Goal: Find specific page/section

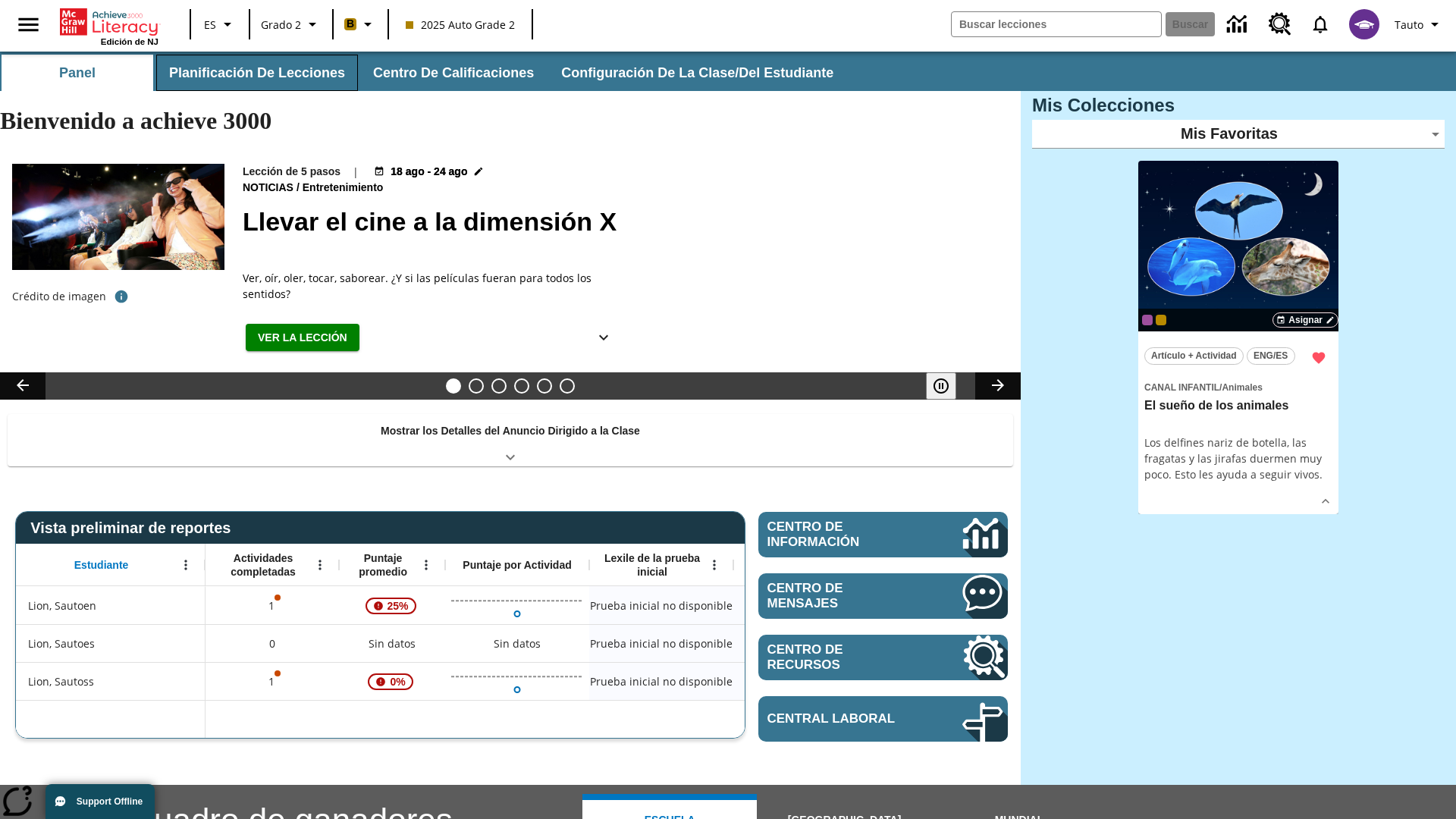
click at [254, 73] on button "Planificación de lecciones" at bounding box center [257, 73] width 202 height 36
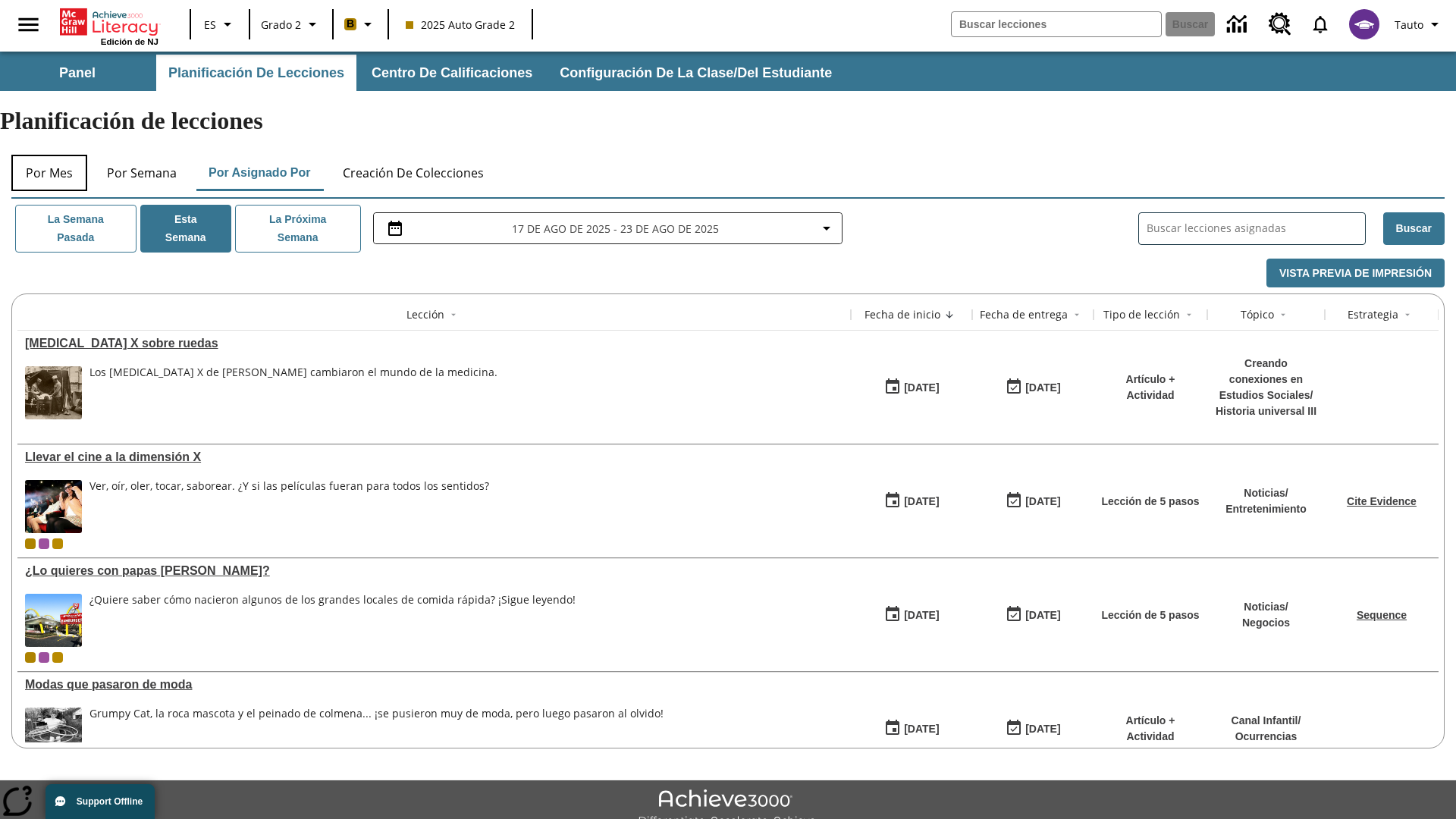
click at [49, 154] on button "Por mes" at bounding box center [49, 173] width 75 height 36
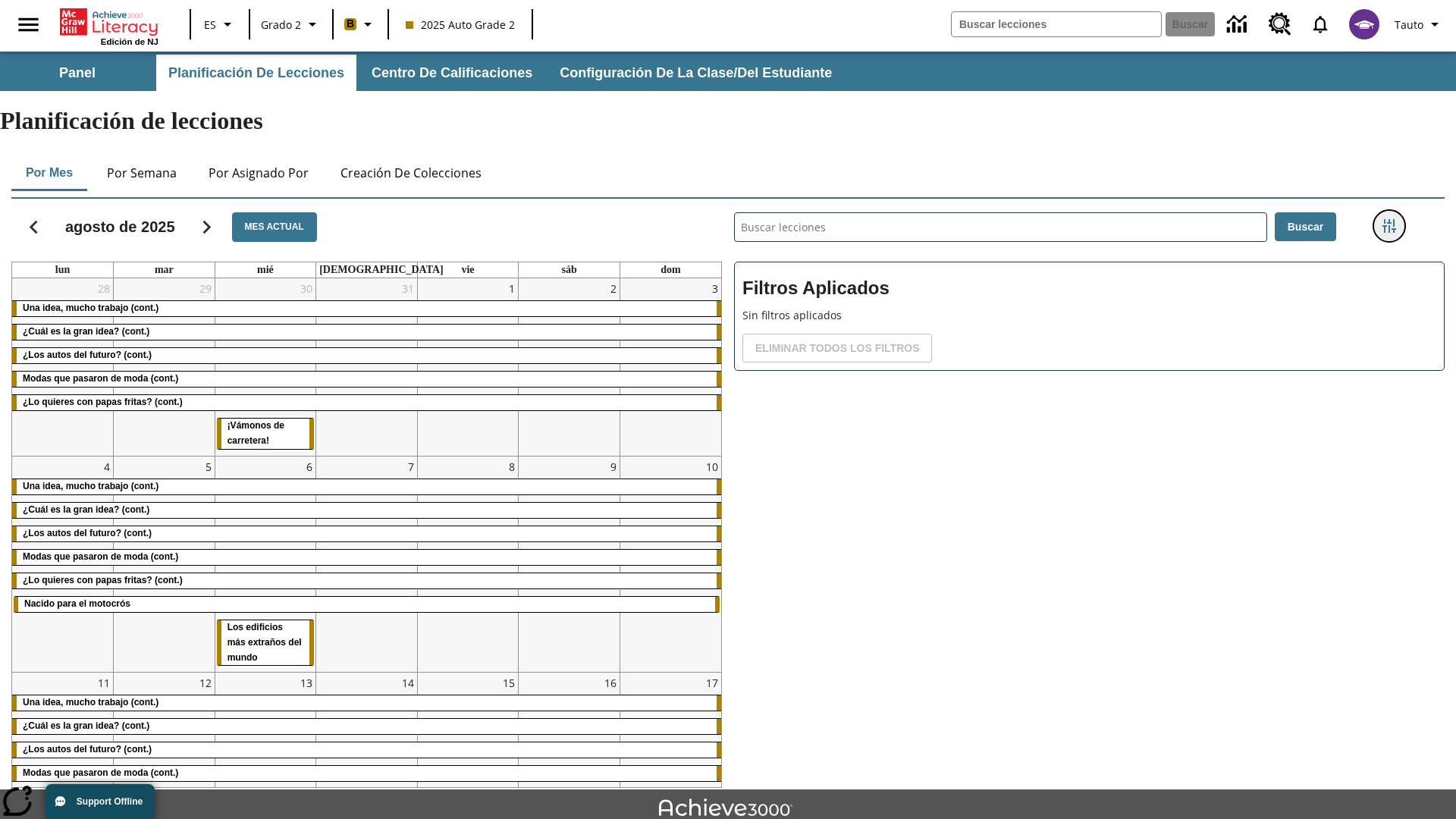
click at [1388, 219] on icon "Menú lateral de filtros" at bounding box center [1389, 226] width 14 height 14
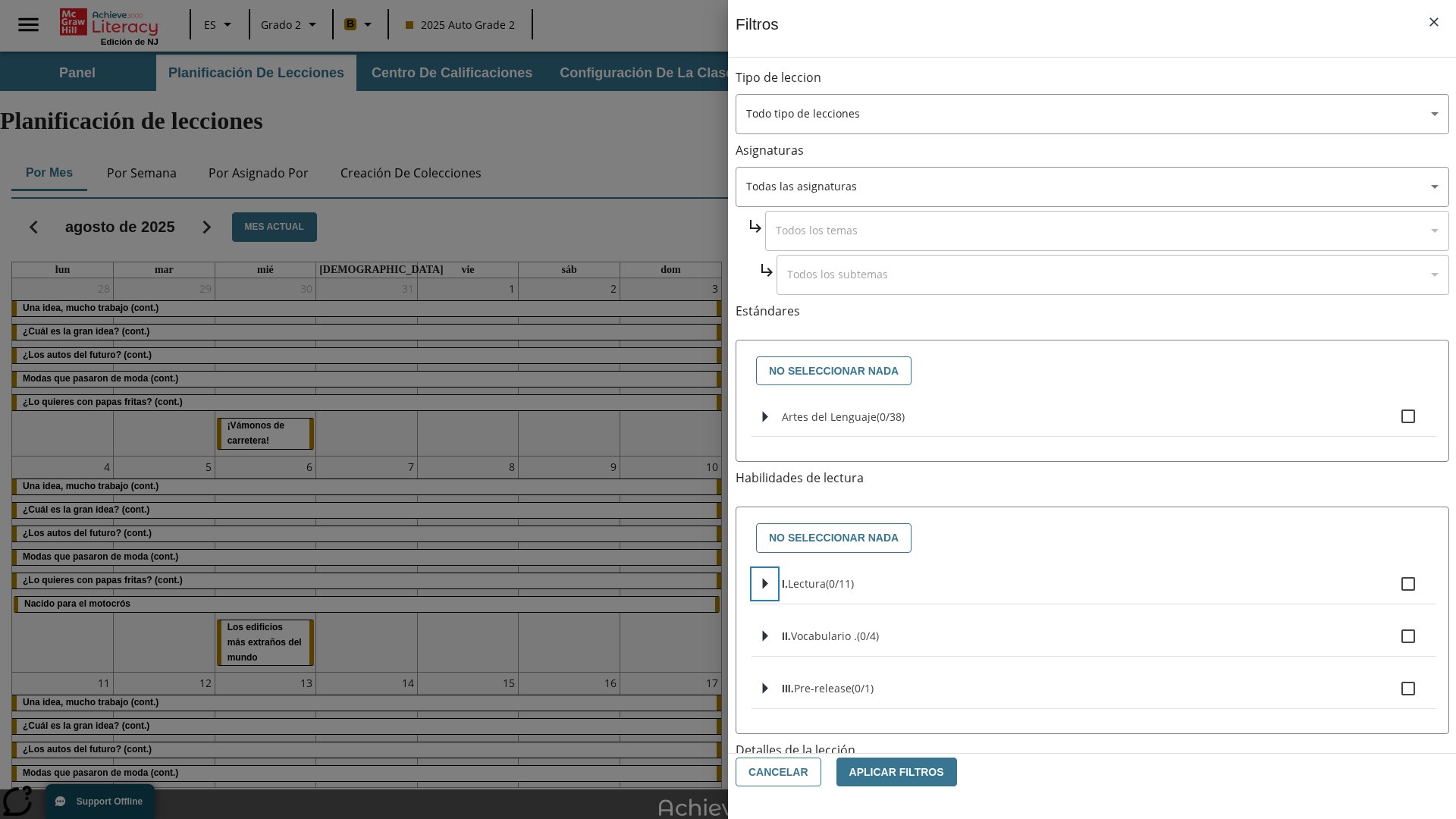
click at [765, 584] on icon "Seleccione habilidades" at bounding box center [766, 584] width 5 height 11
